Goal: Task Accomplishment & Management: Use online tool/utility

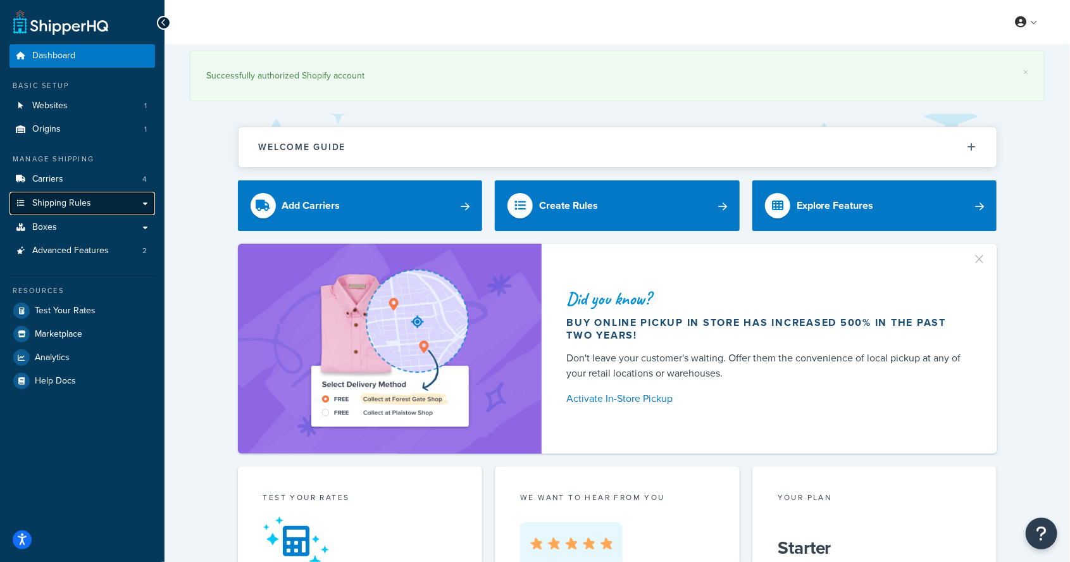
click at [38, 201] on span "Shipping Rules" at bounding box center [61, 203] width 59 height 11
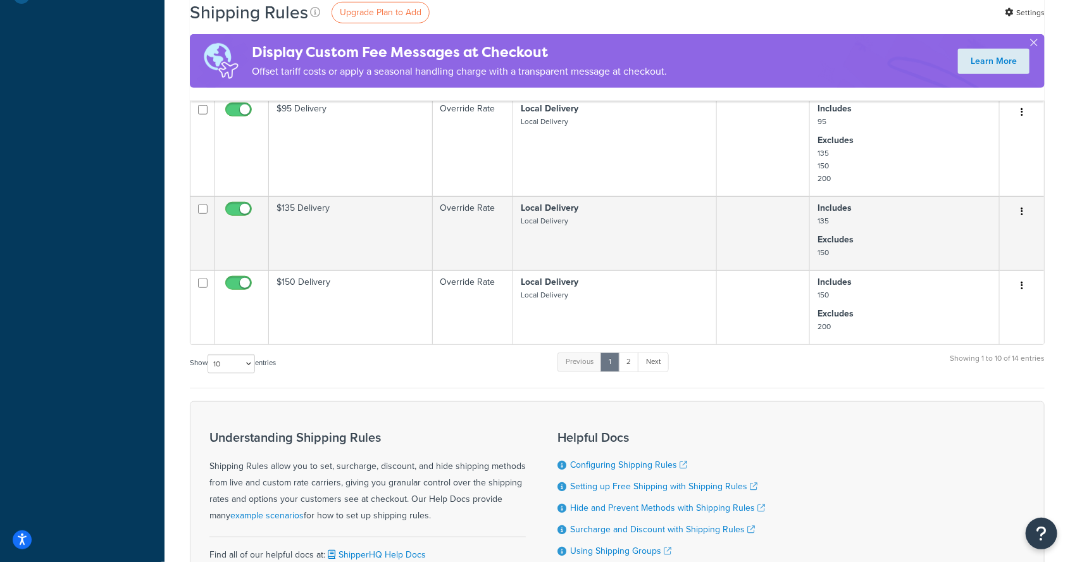
scroll to position [484, 0]
click at [225, 354] on select "10 15 25 50 100 1000" at bounding box center [231, 363] width 47 height 19
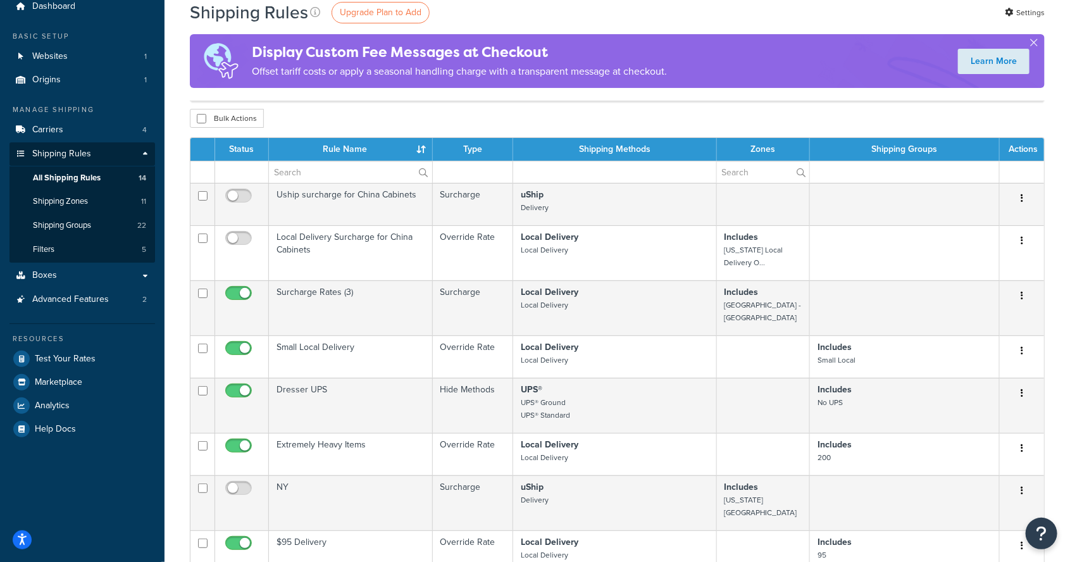
scroll to position [0, 0]
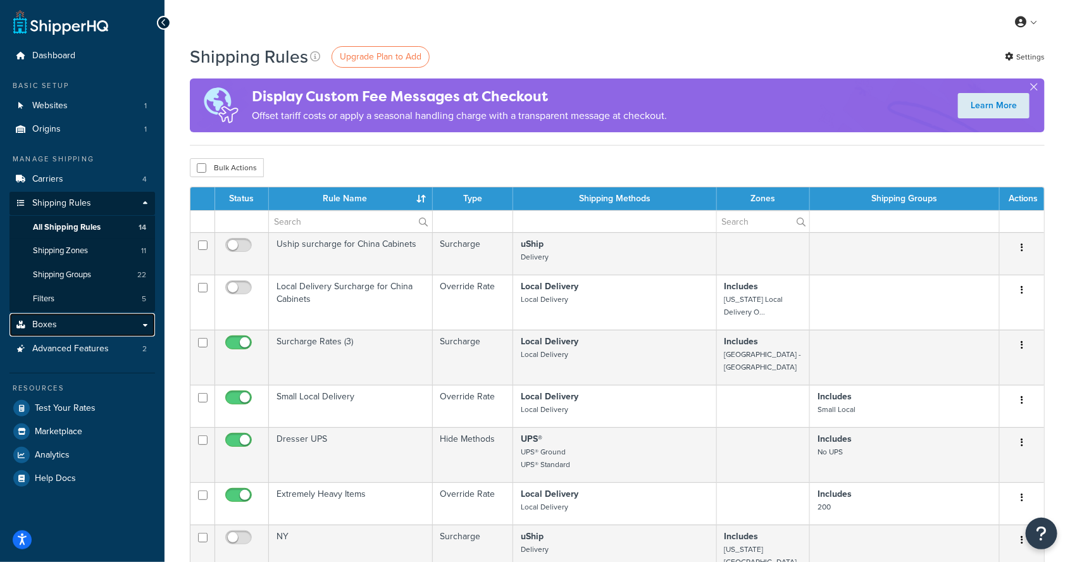
click at [32, 324] on span "Boxes" at bounding box center [44, 325] width 25 height 11
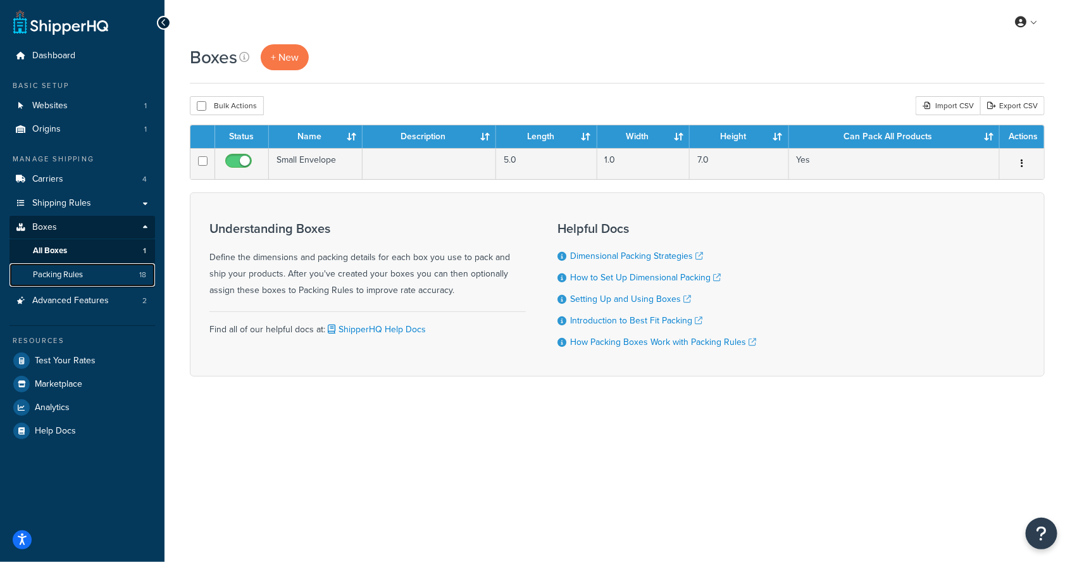
click at [46, 277] on span "Packing Rules" at bounding box center [58, 275] width 50 height 11
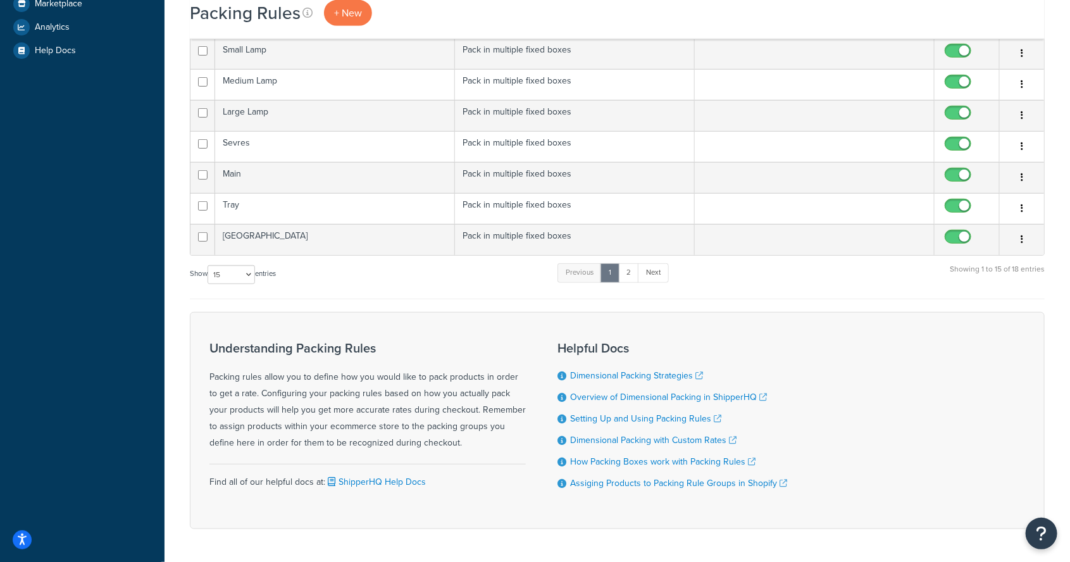
scroll to position [383, 0]
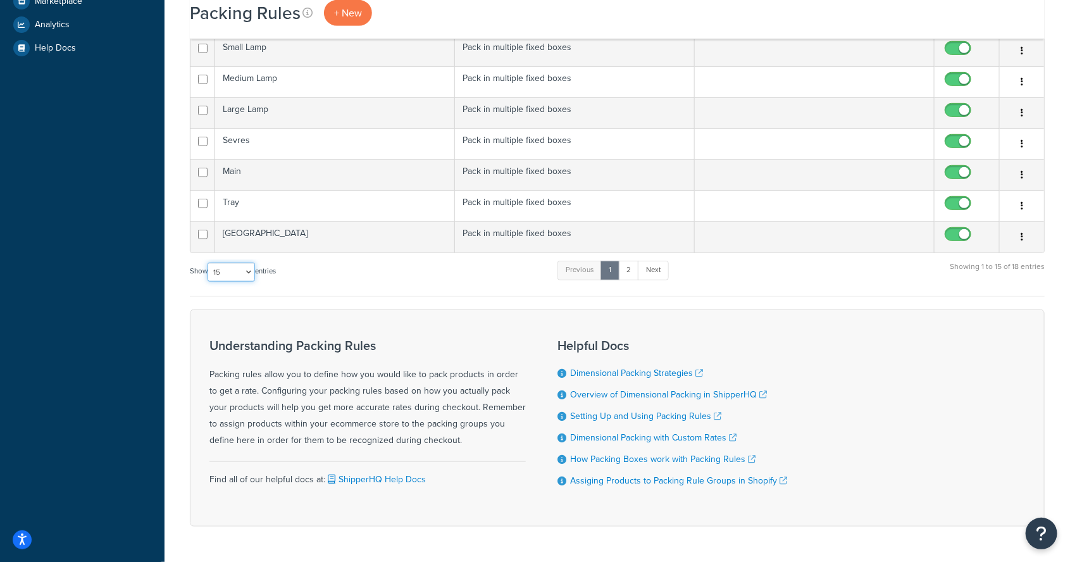
click at [228, 263] on select "10 15 25 50 100" at bounding box center [231, 272] width 47 height 19
select select "50"
click at [209, 282] on select "10 15 25 50 100" at bounding box center [231, 272] width 47 height 19
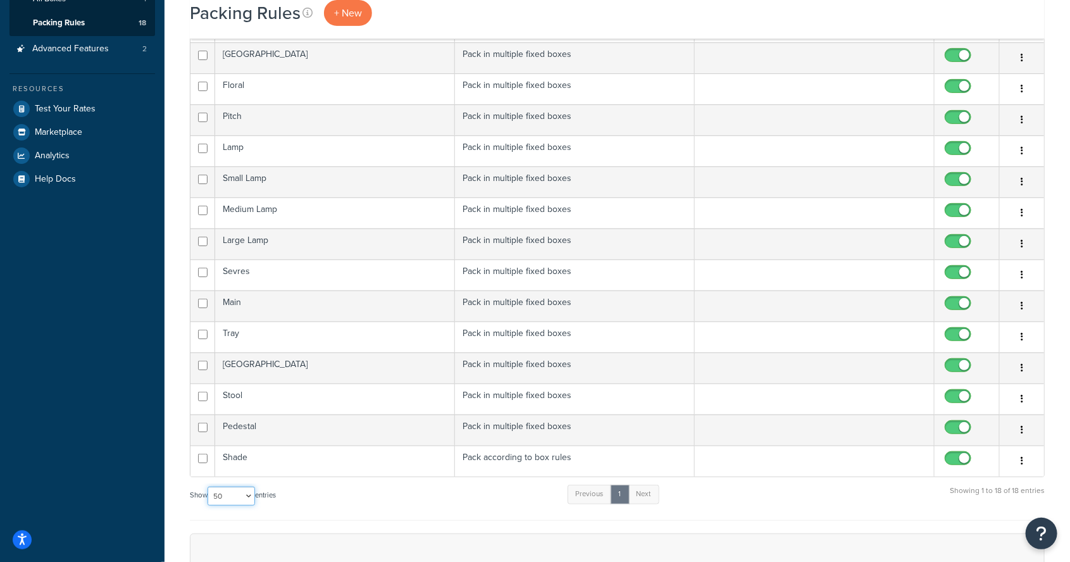
scroll to position [0, 0]
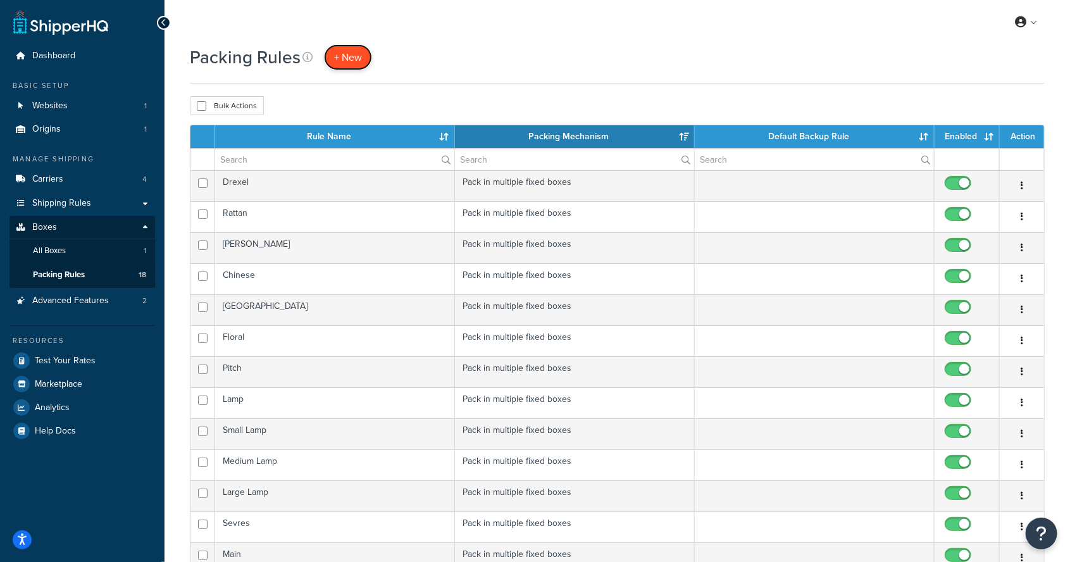
click at [345, 53] on span "+ New" at bounding box center [348, 57] width 28 height 15
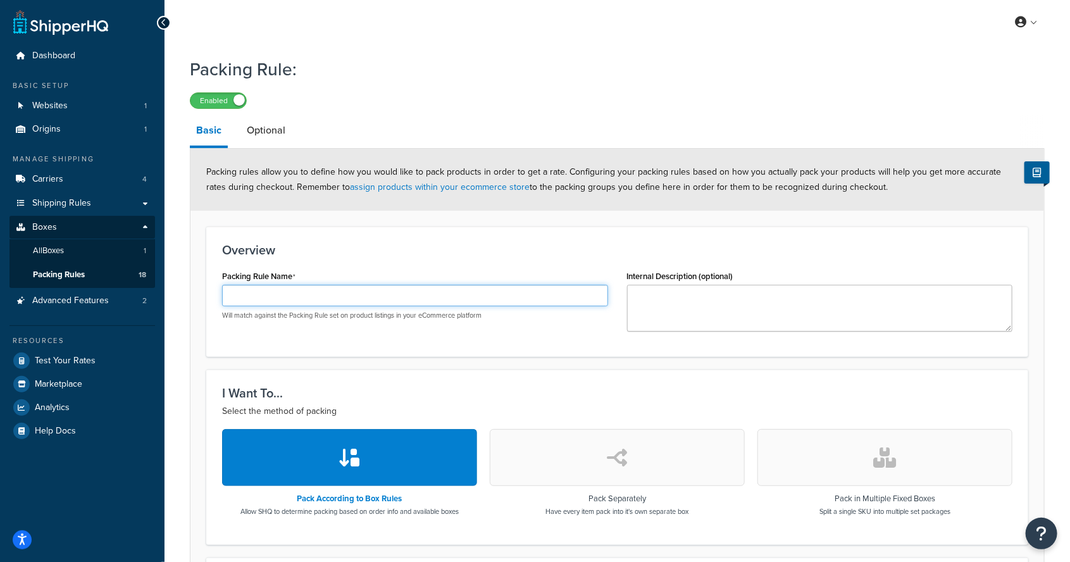
click at [253, 295] on input "Packing Rule Name" at bounding box center [415, 296] width 386 height 22
type input "Ethan"
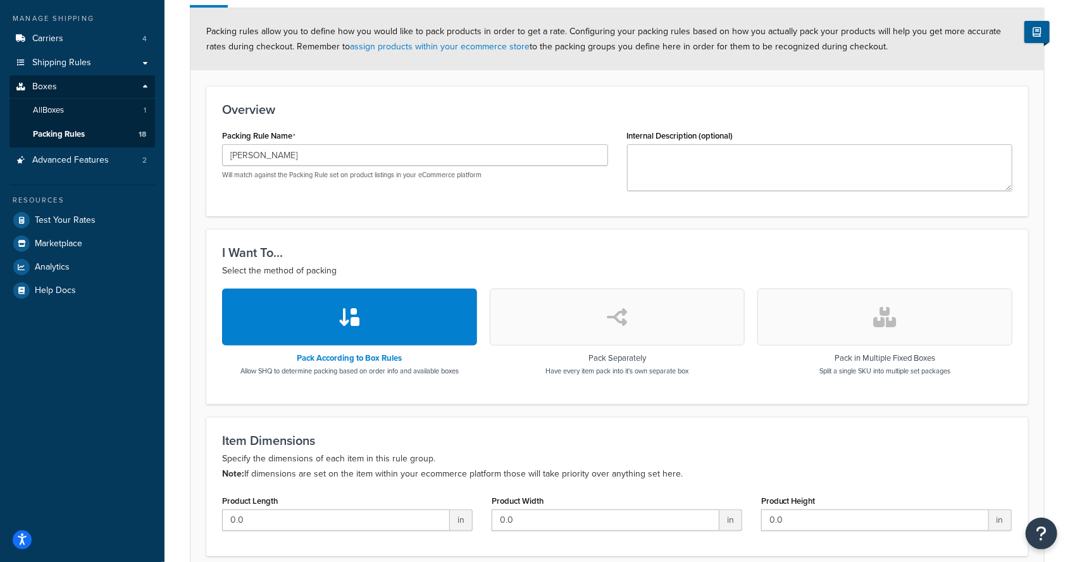
click at [960, 319] on button "button" at bounding box center [885, 317] width 255 height 57
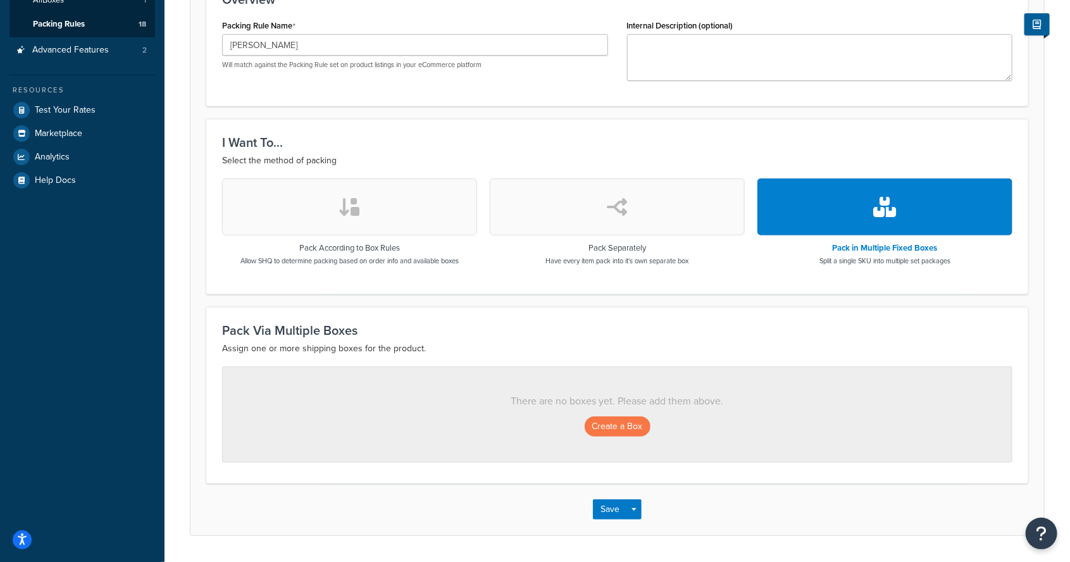
scroll to position [251, 0]
click at [628, 428] on button "Create a Box" at bounding box center [618, 426] width 66 height 20
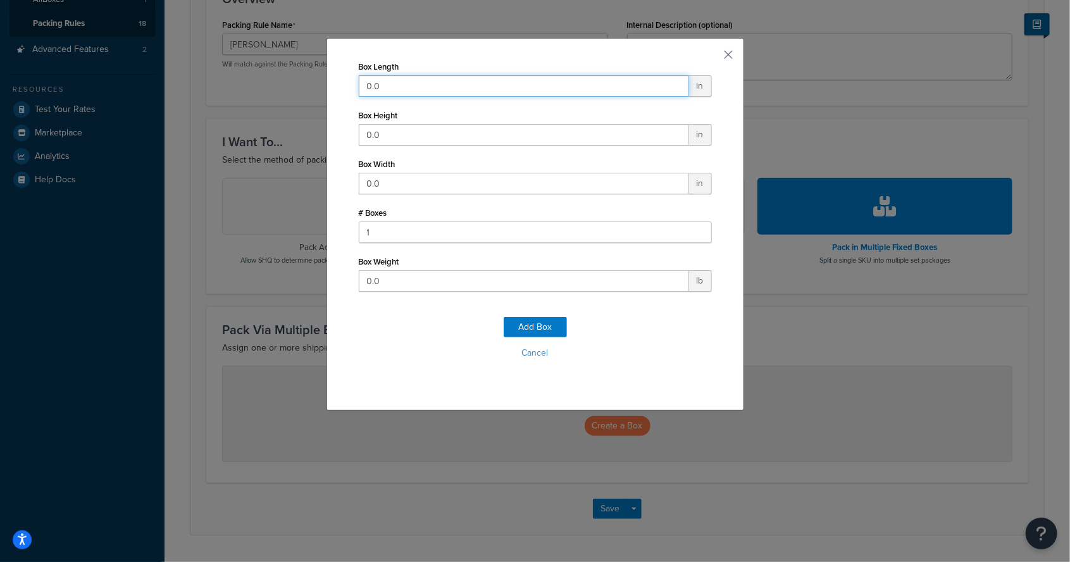
click at [405, 82] on input "0.0" at bounding box center [524, 86] width 330 height 22
type input "0"
type input "32"
type input "0"
type input "35"
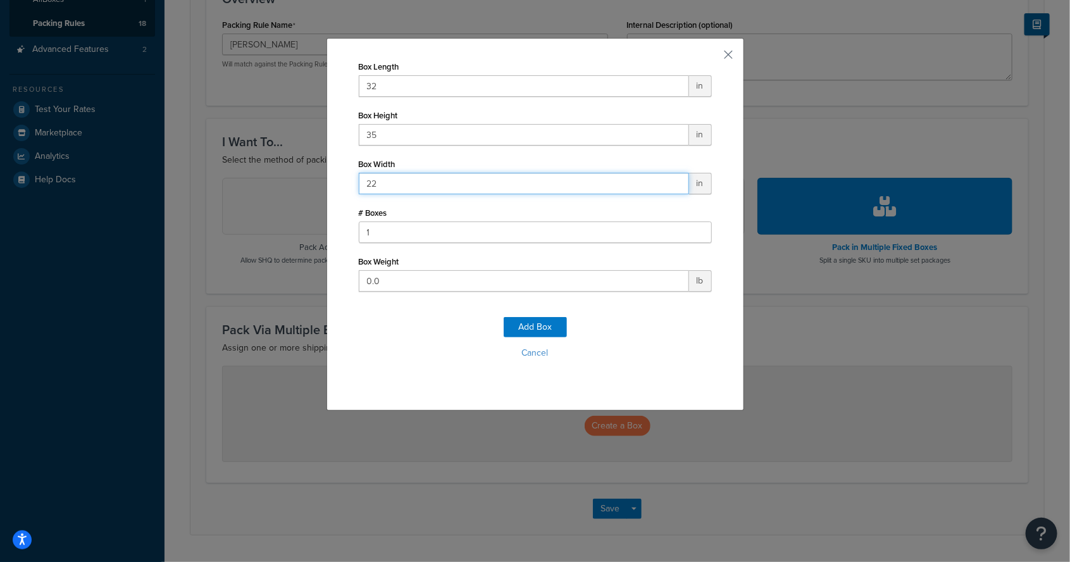
type input "22"
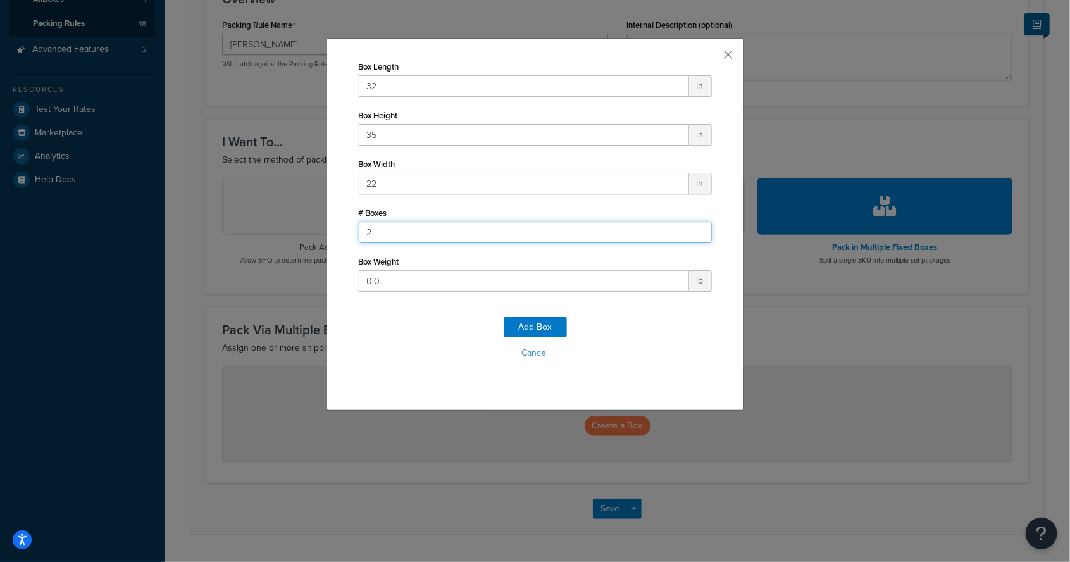
type input "2"
type input "0"
type input "75"
click at [533, 330] on button "Add Box" at bounding box center [535, 327] width 63 height 20
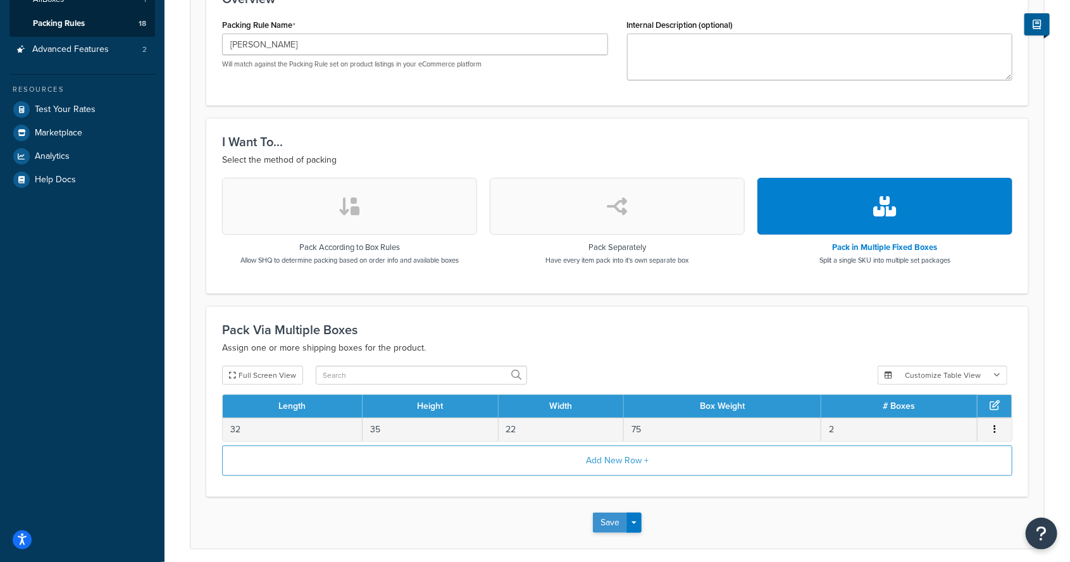
click at [609, 528] on button "Save" at bounding box center [610, 523] width 34 height 20
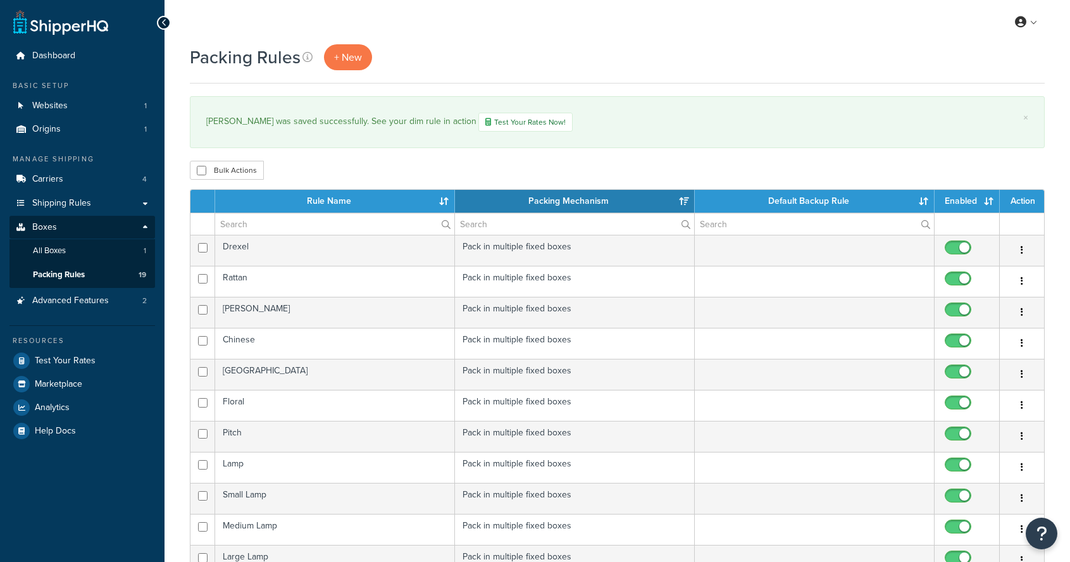
select select "15"
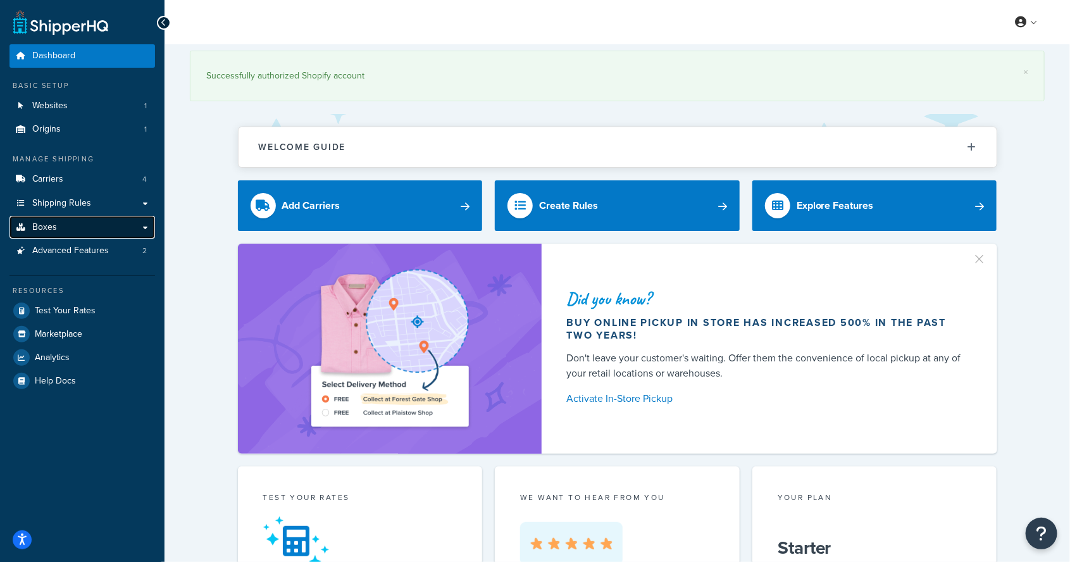
click at [39, 222] on span "Boxes" at bounding box center [44, 227] width 25 height 11
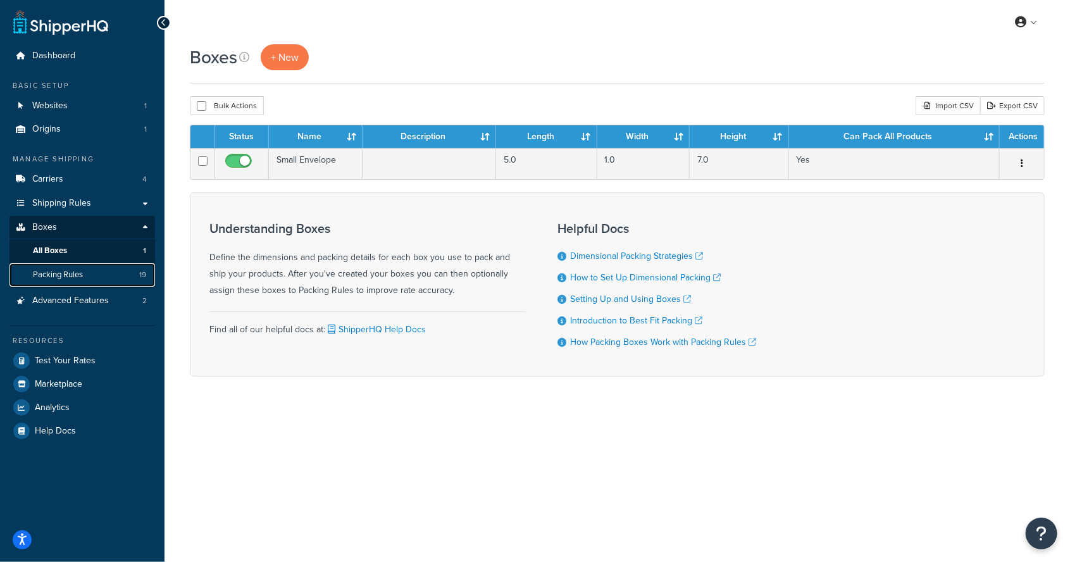
click at [50, 270] on span "Packing Rules" at bounding box center [58, 275] width 50 height 11
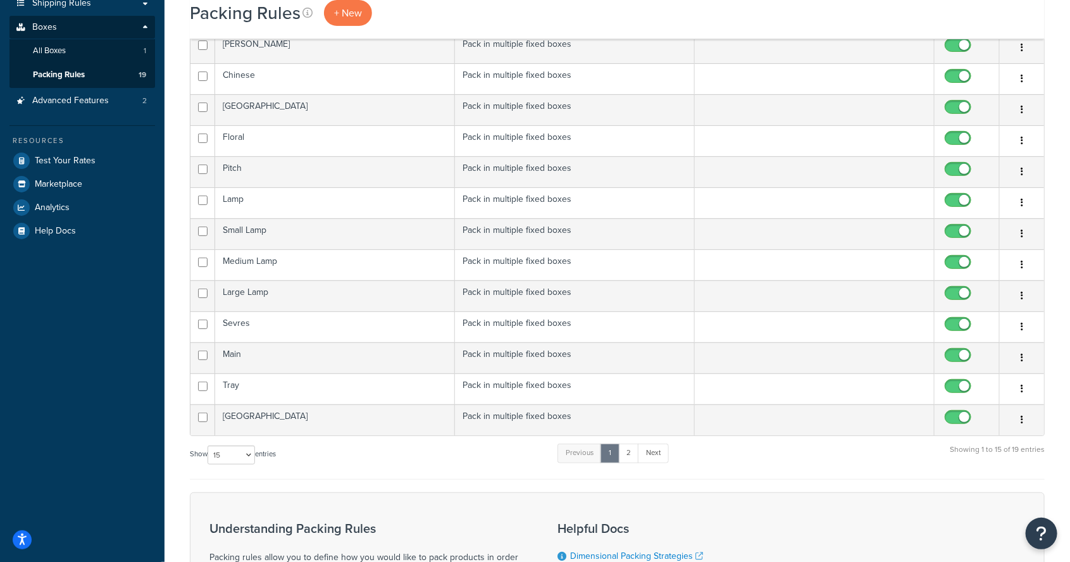
scroll to position [204, 0]
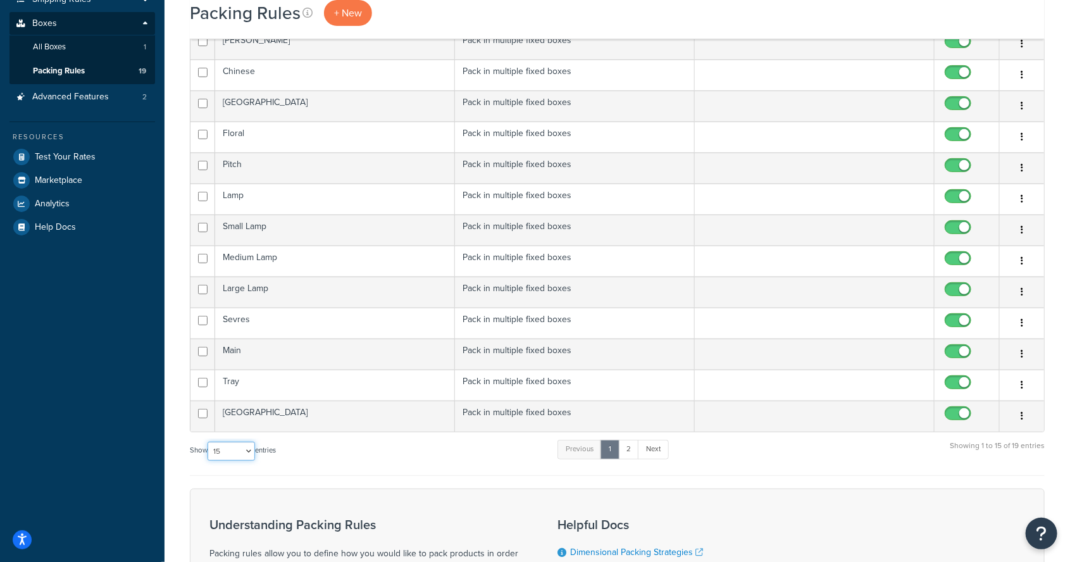
click at [230, 442] on select "10 15 25 50 100" at bounding box center [231, 451] width 47 height 19
select select "50"
click at [209, 461] on select "10 15 25 50 100" at bounding box center [231, 451] width 47 height 19
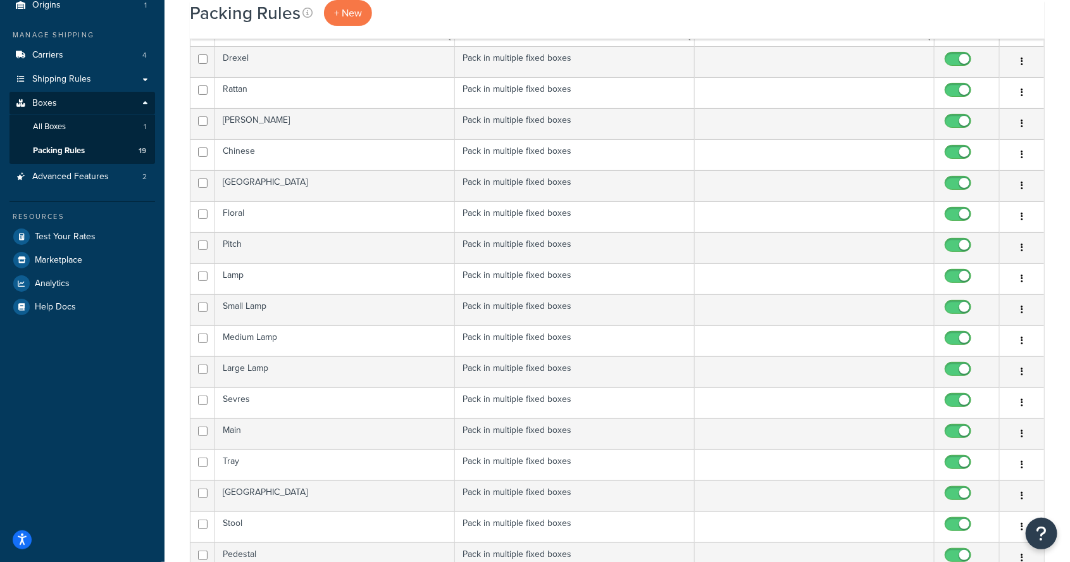
scroll to position [123, 0]
click at [348, 14] on span "+ New" at bounding box center [348, 13] width 28 height 15
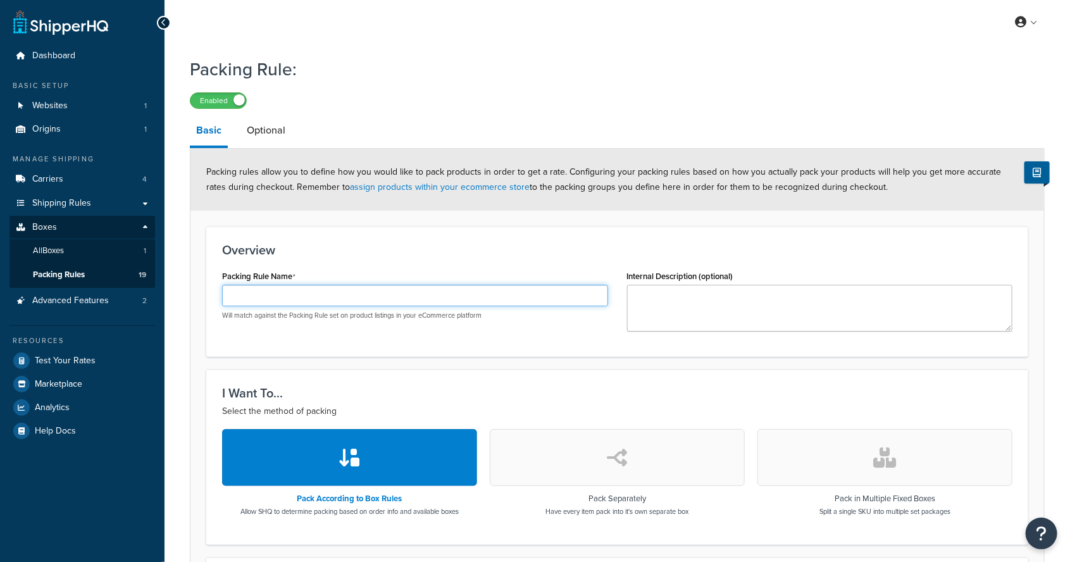
click at [275, 299] on input "Packing Rule Name" at bounding box center [415, 296] width 386 height 22
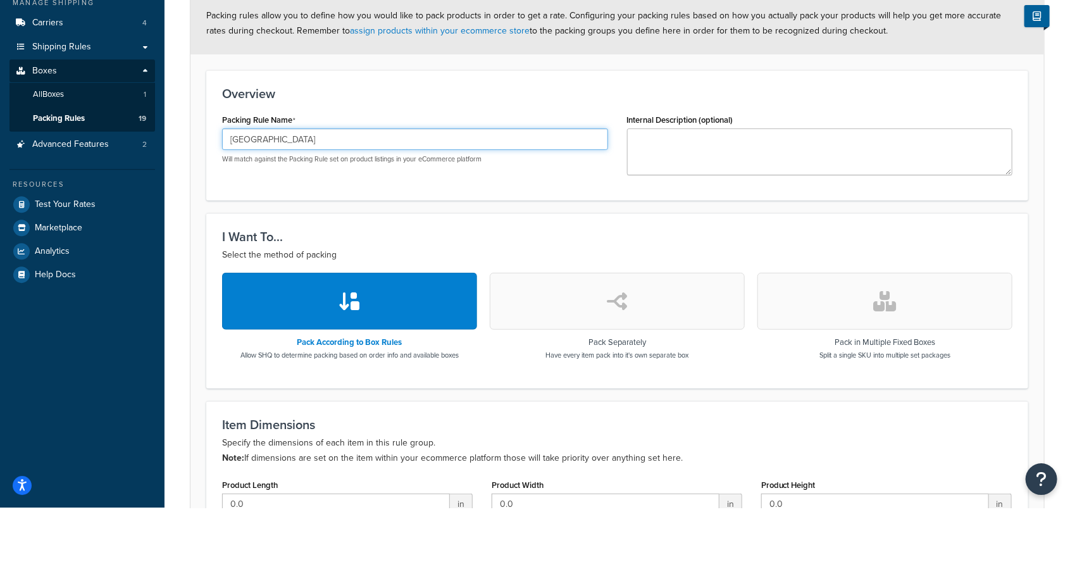
type input "Bombay"
click at [911, 346] on button "button" at bounding box center [885, 355] width 255 height 57
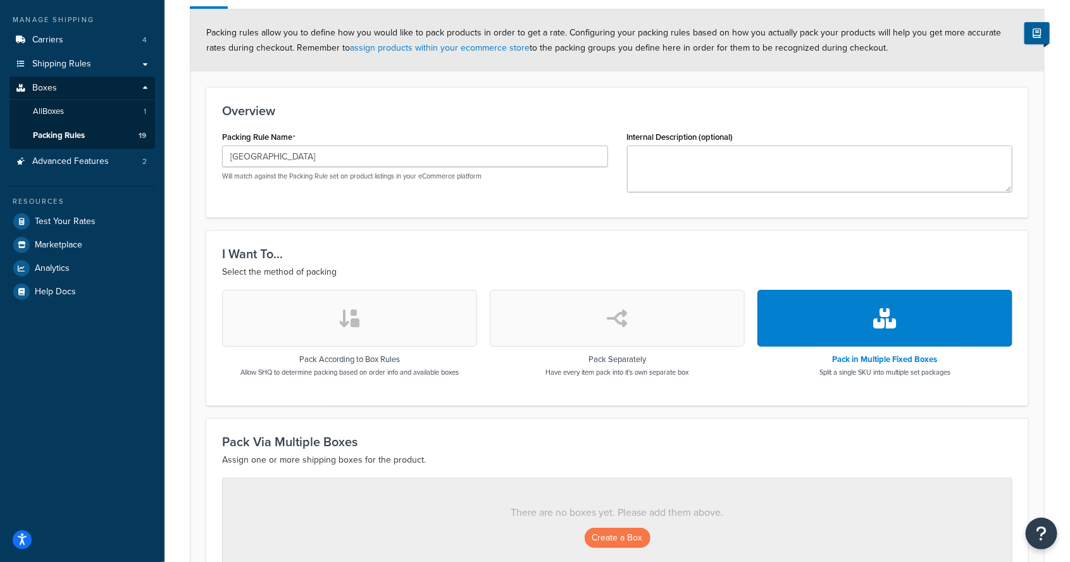
scroll to position [140, 0]
click at [611, 530] on button "Create a Box" at bounding box center [618, 537] width 66 height 20
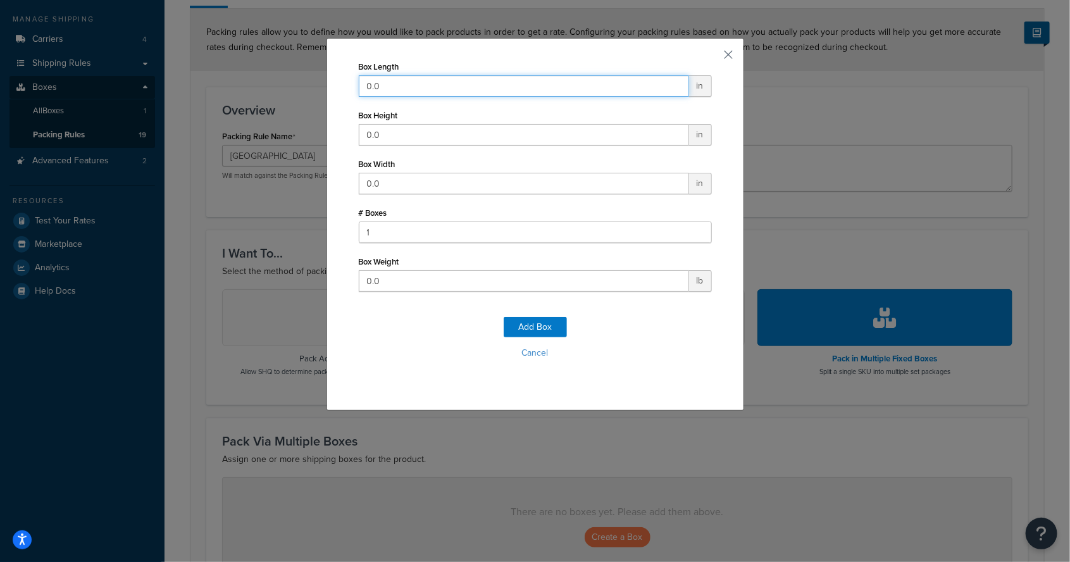
click at [401, 87] on input "0.0" at bounding box center [524, 86] width 330 height 22
type input "0"
type input "28"
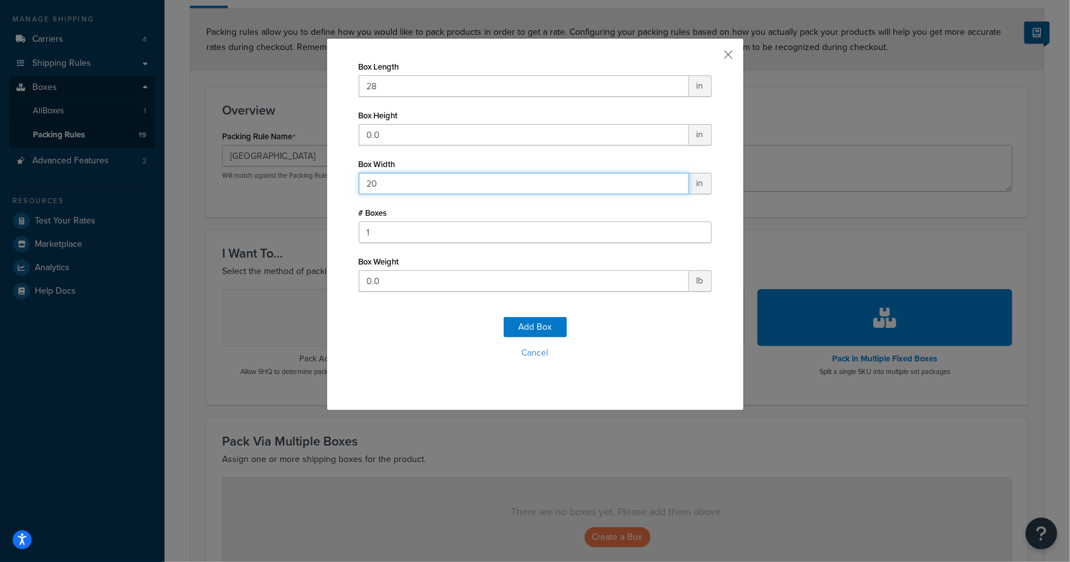
type input "20"
click at [407, 133] on input "0.0" at bounding box center [524, 135] width 330 height 22
type input "0"
type input "36"
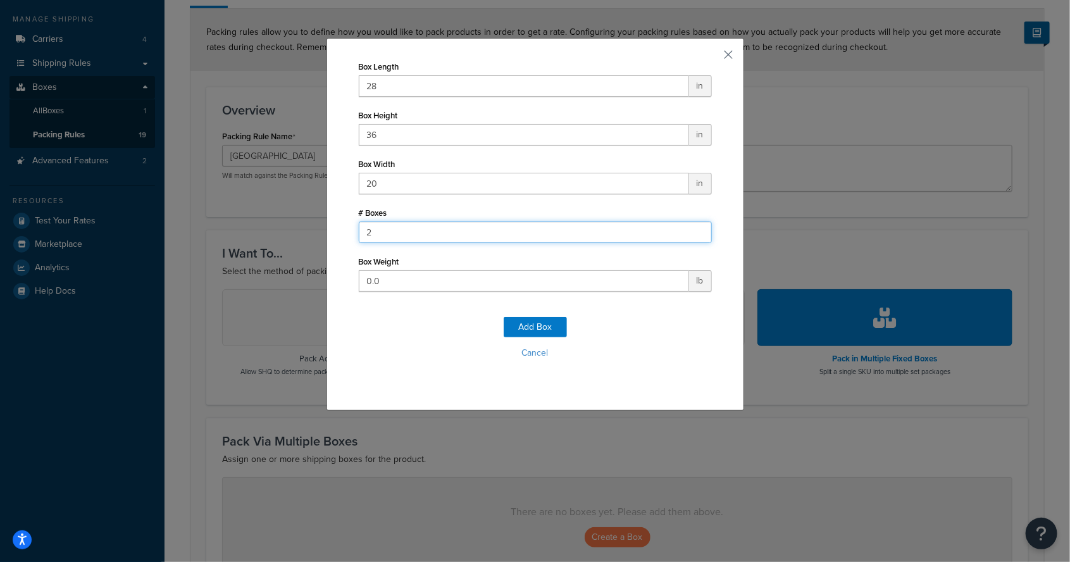
type input "2"
type input "65"
click at [547, 332] on button "Add Box" at bounding box center [535, 327] width 63 height 20
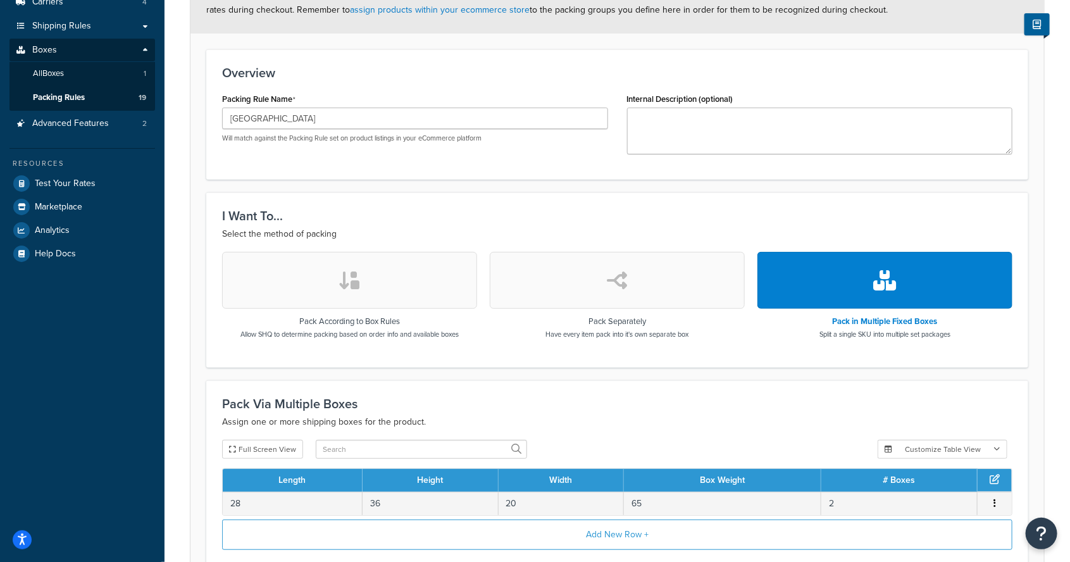
scroll to position [238, 0]
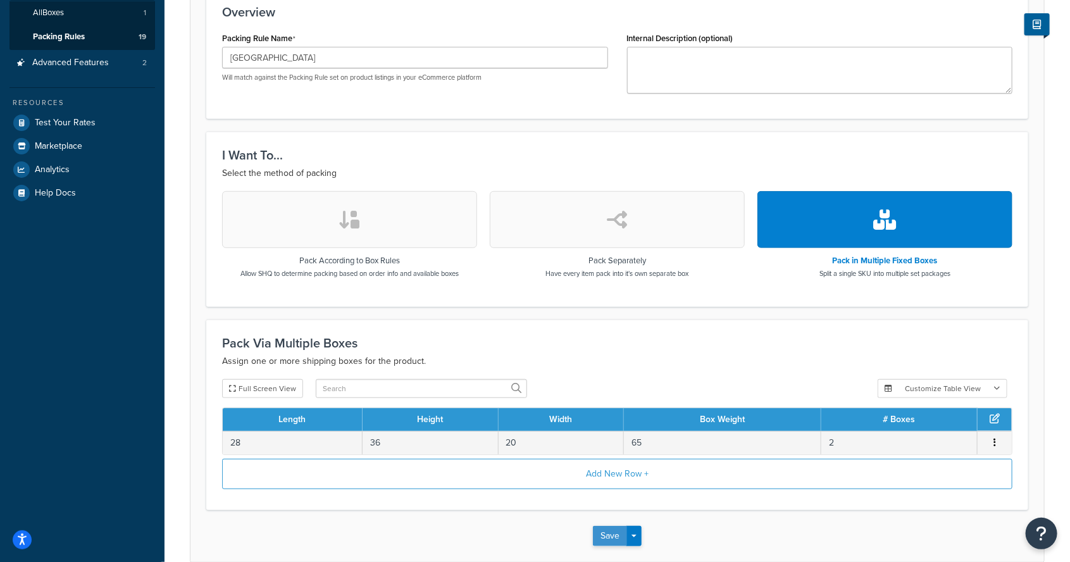
click at [599, 526] on button "Save" at bounding box center [610, 536] width 34 height 20
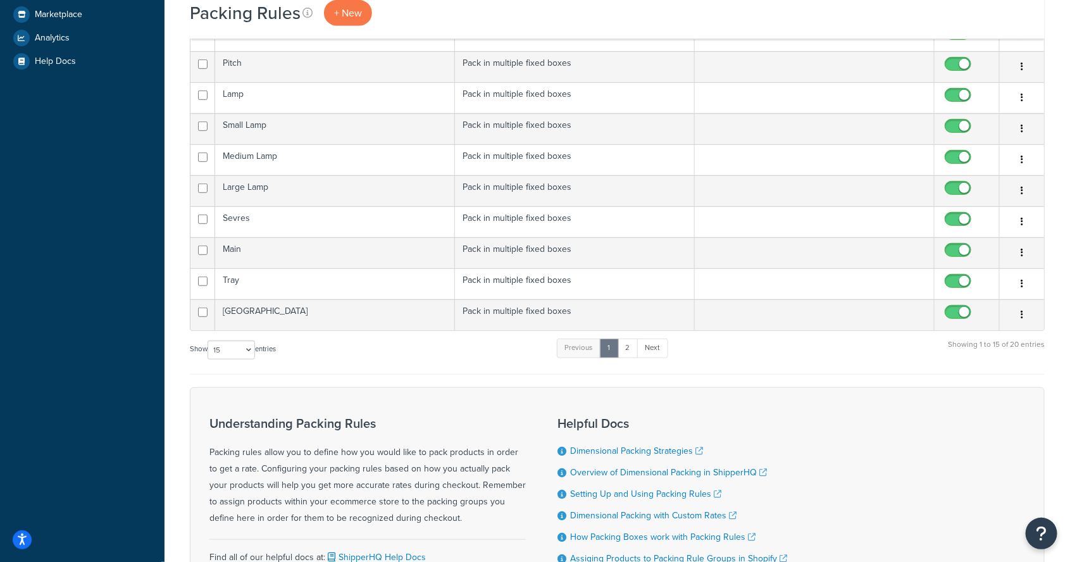
scroll to position [370, 0]
click at [228, 343] on select "10 15 25 50 100" at bounding box center [231, 350] width 47 height 19
select select "50"
click at [209, 360] on select "10 15 25 50 100" at bounding box center [231, 350] width 47 height 19
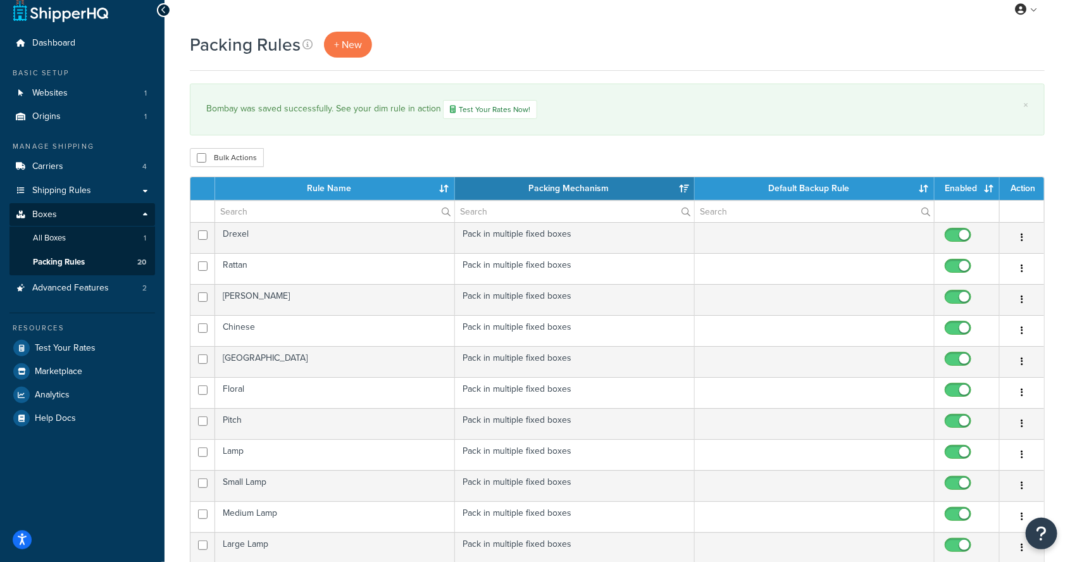
scroll to position [11, 0]
